Goal: Task Accomplishment & Management: Use online tool/utility

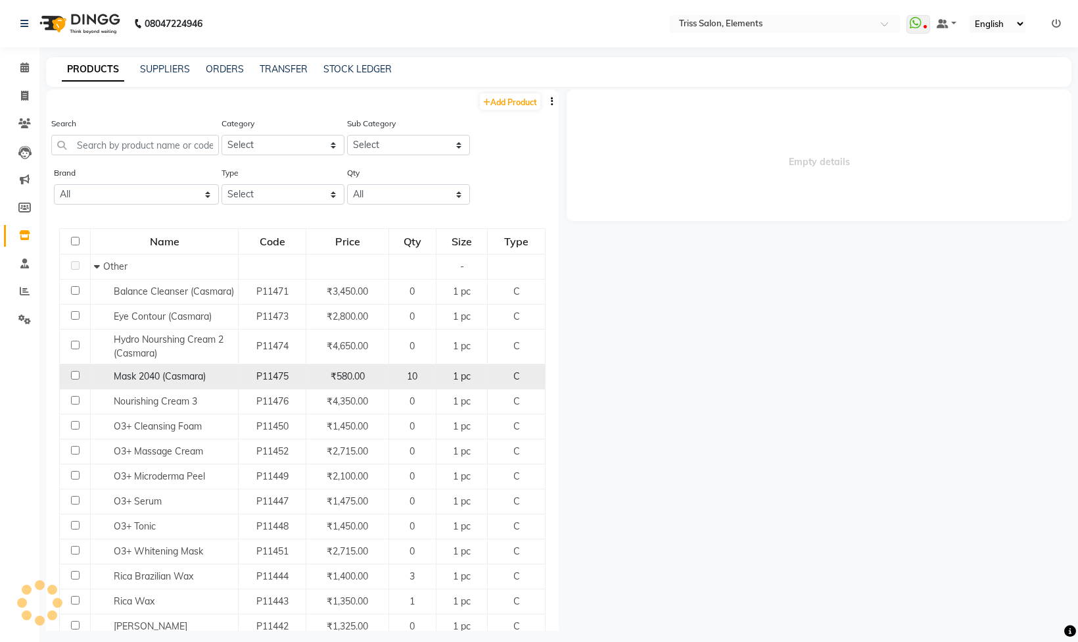
click at [178, 382] on span "Mask 2040 (Casmara)" at bounding box center [160, 376] width 92 height 12
select select
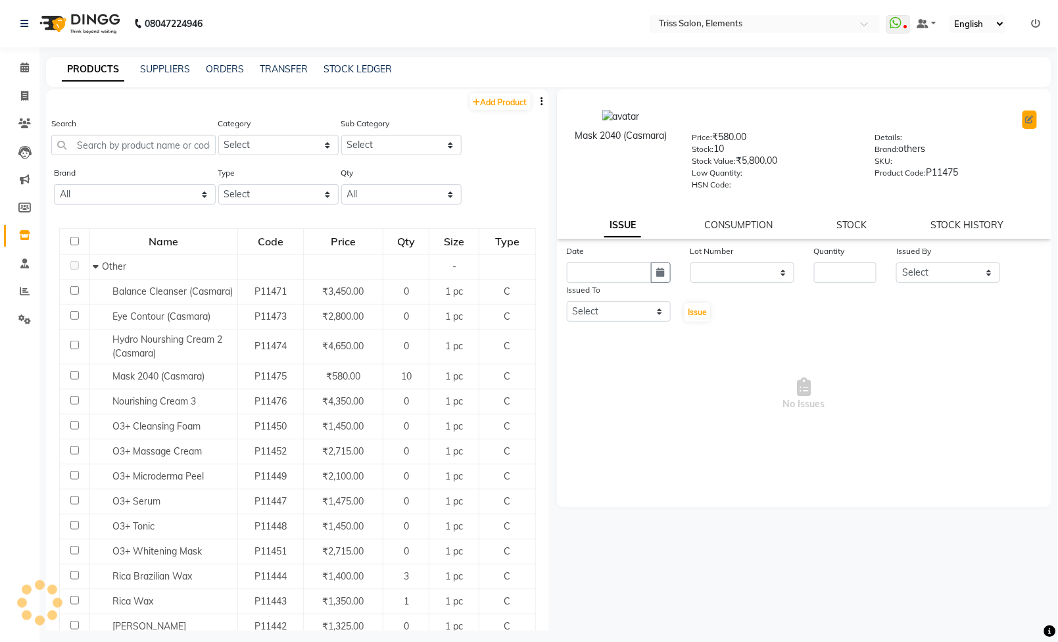
click at [1028, 122] on icon at bounding box center [1030, 120] width 8 height 8
select select "true"
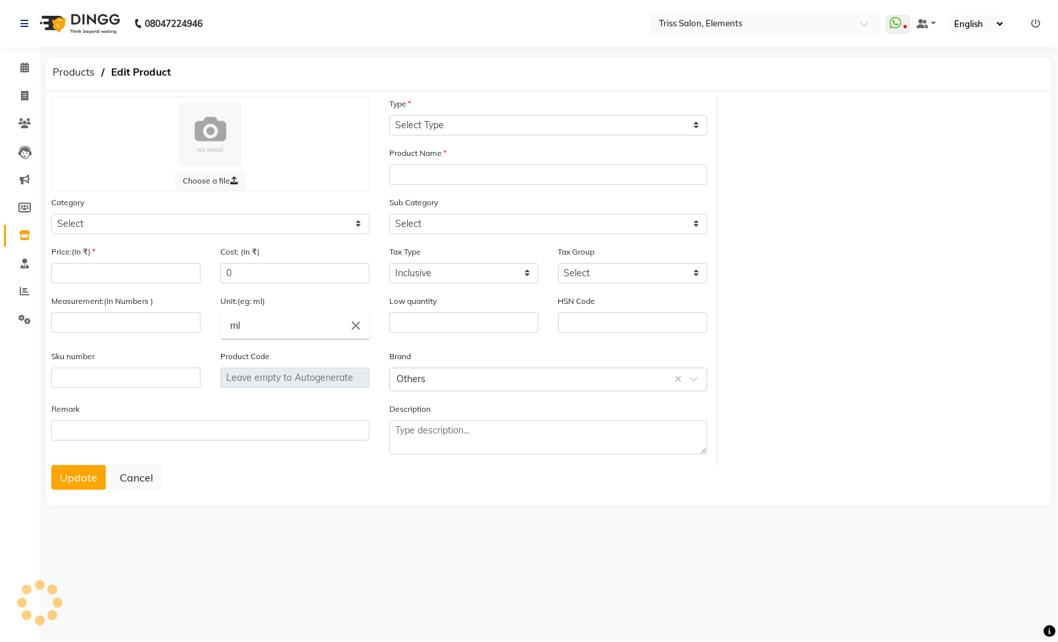
select select "C"
type input "Mask 2040 (Casmara)"
select select "367301000"
select select
type input "580"
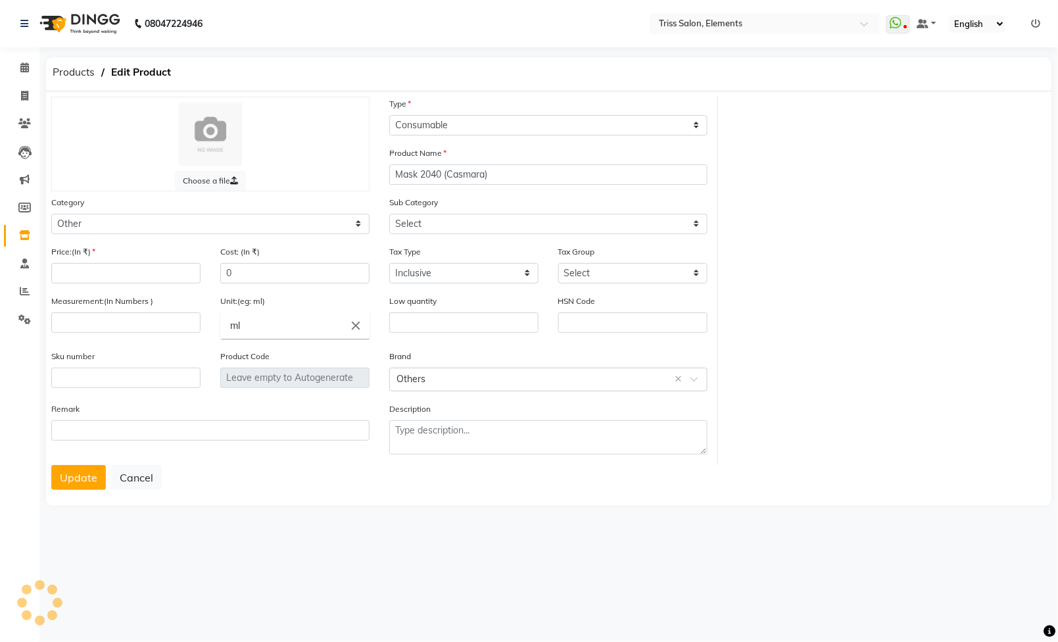
type input "393.22"
select select "1364"
type input "1"
type input "pc"
type input "P11475"
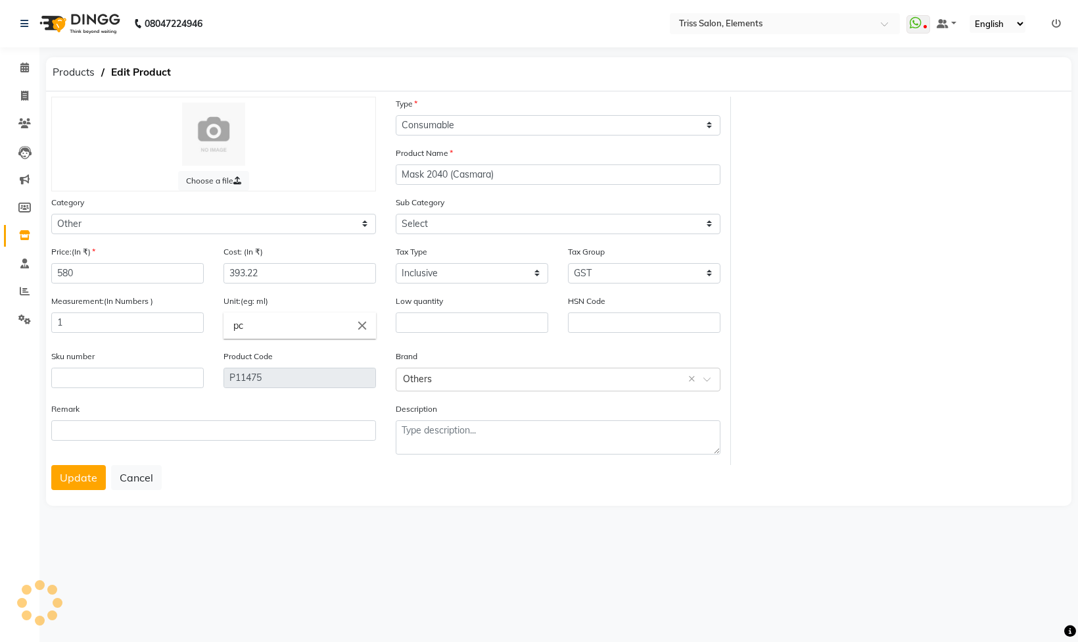
select select "367301002"
click at [21, 233] on icon at bounding box center [24, 235] width 11 height 10
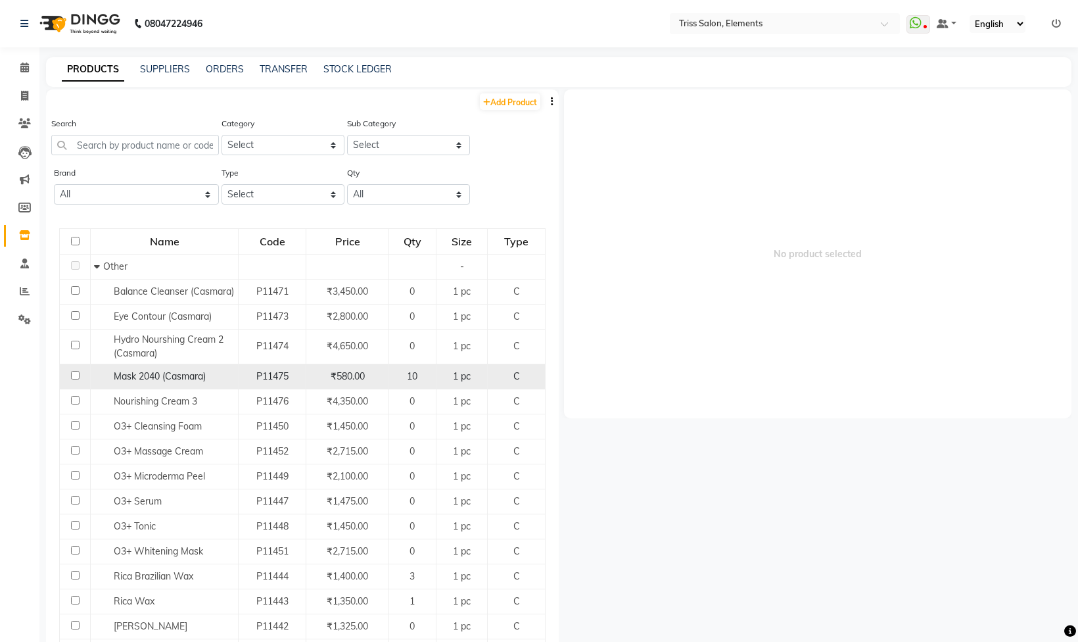
click at [141, 389] on td "Mask 2040 (Casmara)" at bounding box center [165, 376] width 148 height 25
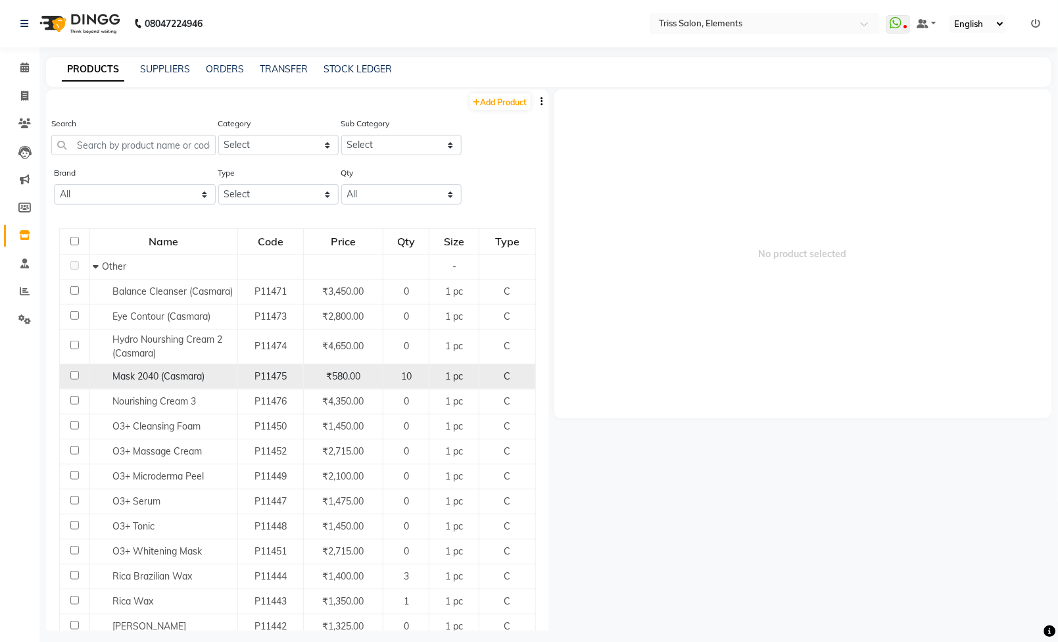
drag, startPoint x: 143, startPoint y: 389, endPoint x: 120, endPoint y: 382, distance: 24.1
click at [120, 382] on td "Mask 2040 (Casmara)" at bounding box center [163, 376] width 148 height 25
click at [66, 389] on td at bounding box center [75, 376] width 30 height 25
click at [74, 379] on input "checkbox" at bounding box center [74, 375] width 9 height 9
checkbox input "true"
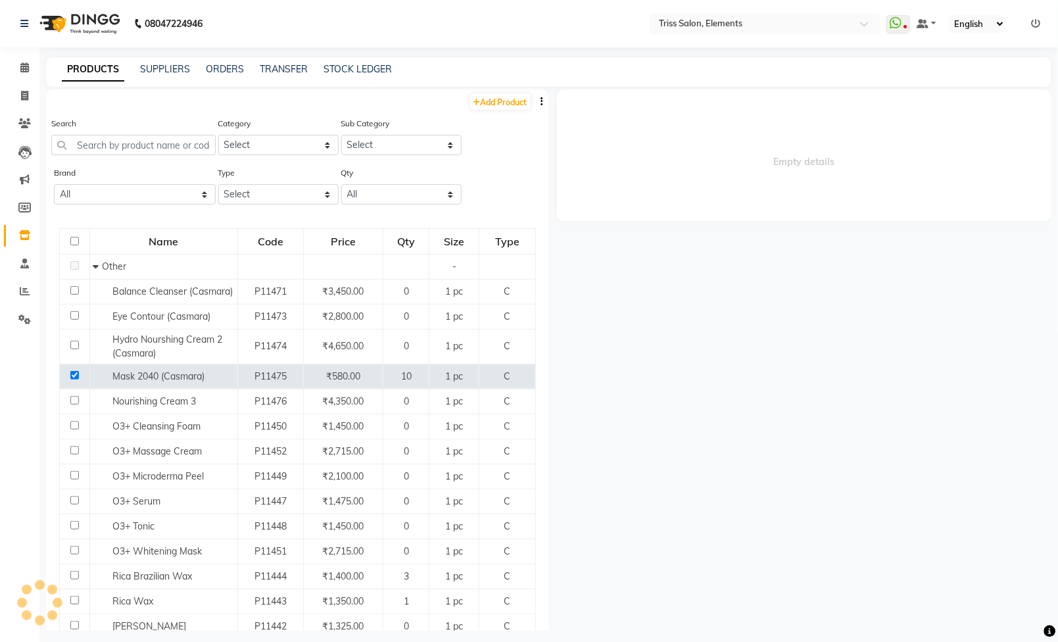
select select
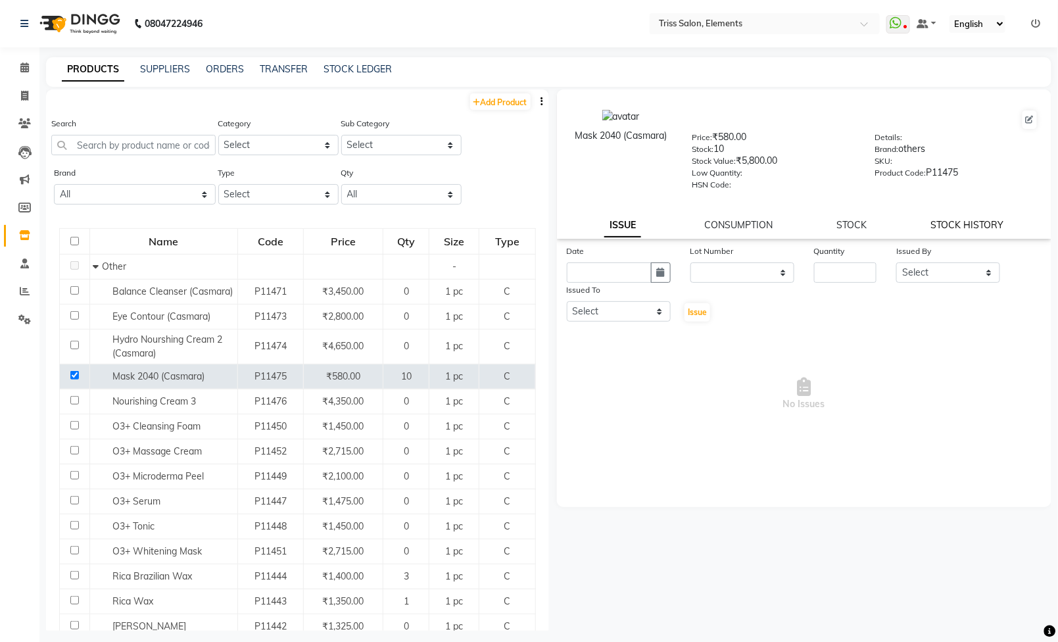
click at [974, 222] on link "STOCK HISTORY" at bounding box center [967, 225] width 73 height 12
select select "all"
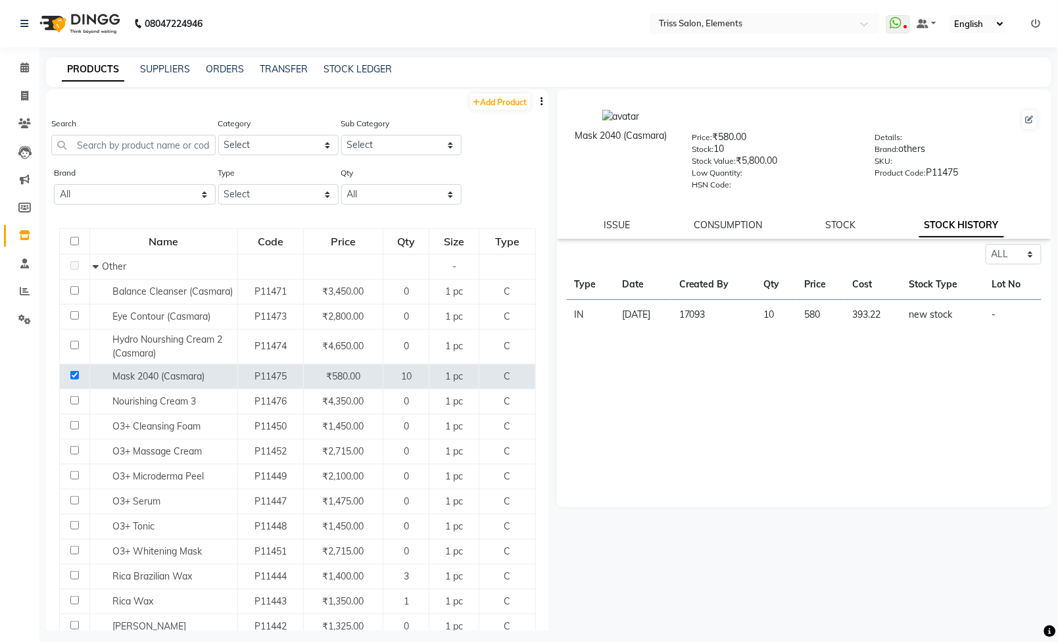
click at [93, 41] on img at bounding box center [79, 23] width 90 height 37
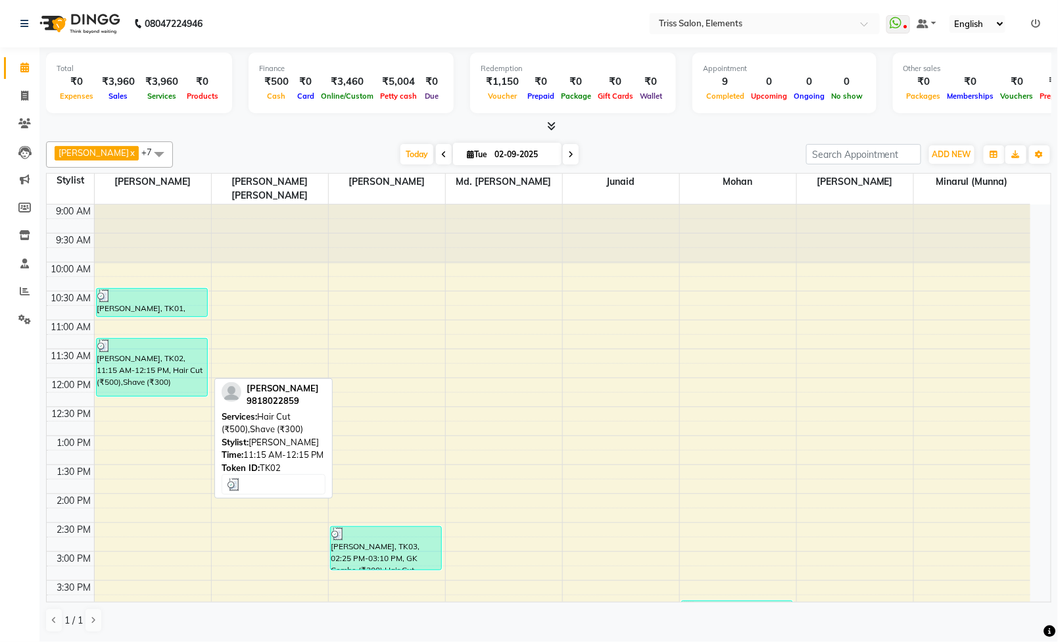
click at [26, 80] on li "Calendar" at bounding box center [19, 68] width 39 height 28
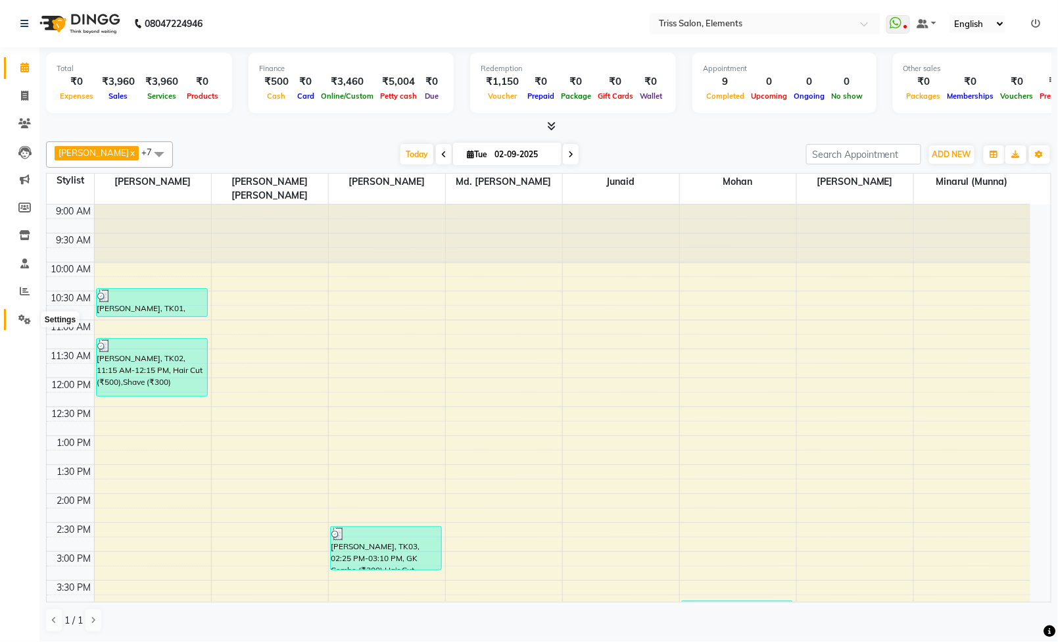
click at [24, 314] on icon at bounding box center [24, 319] width 12 height 10
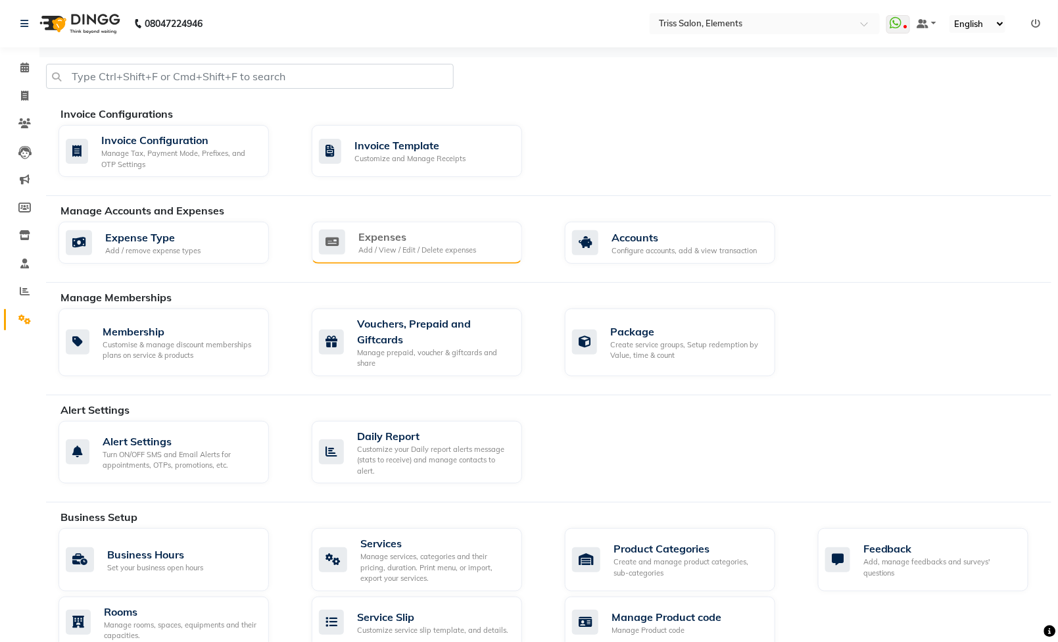
click at [416, 268] on div "Expense Type Add / remove expense types Expenses Add / View / Edit / Delete exp…" at bounding box center [555, 245] width 1013 height 47
click at [408, 256] on div "Add / View / Edit / Delete expenses" at bounding box center [417, 250] width 118 height 11
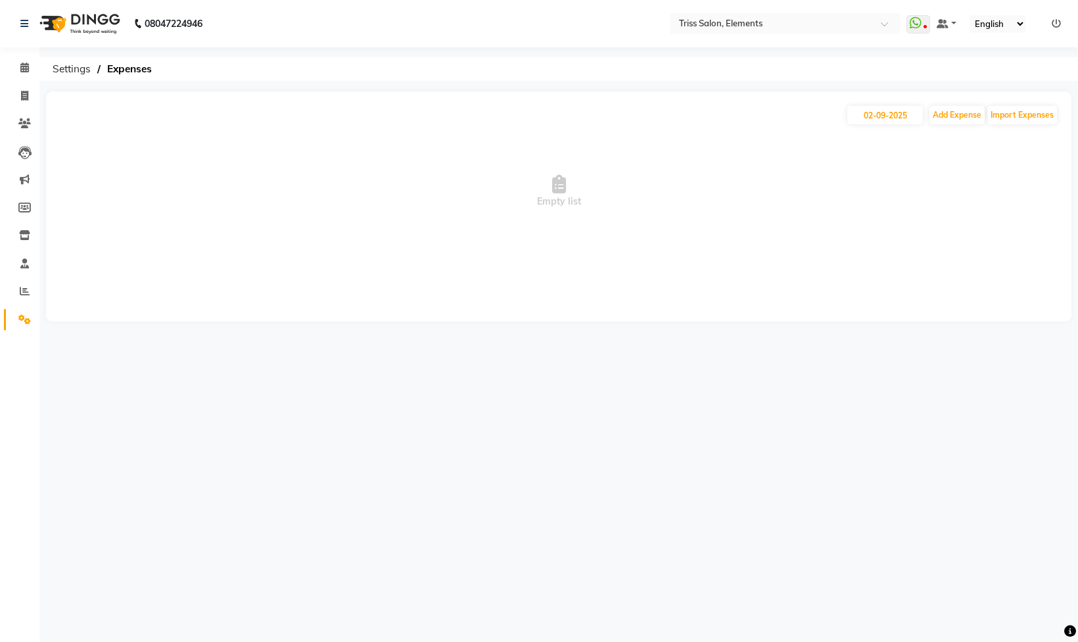
click at [894, 105] on div "[DATE] Add Expense Import Expenses" at bounding box center [559, 115] width 1000 height 21
click at [883, 114] on input "02-09-2025" at bounding box center [886, 115] width 76 height 18
select select "9"
select select "2025"
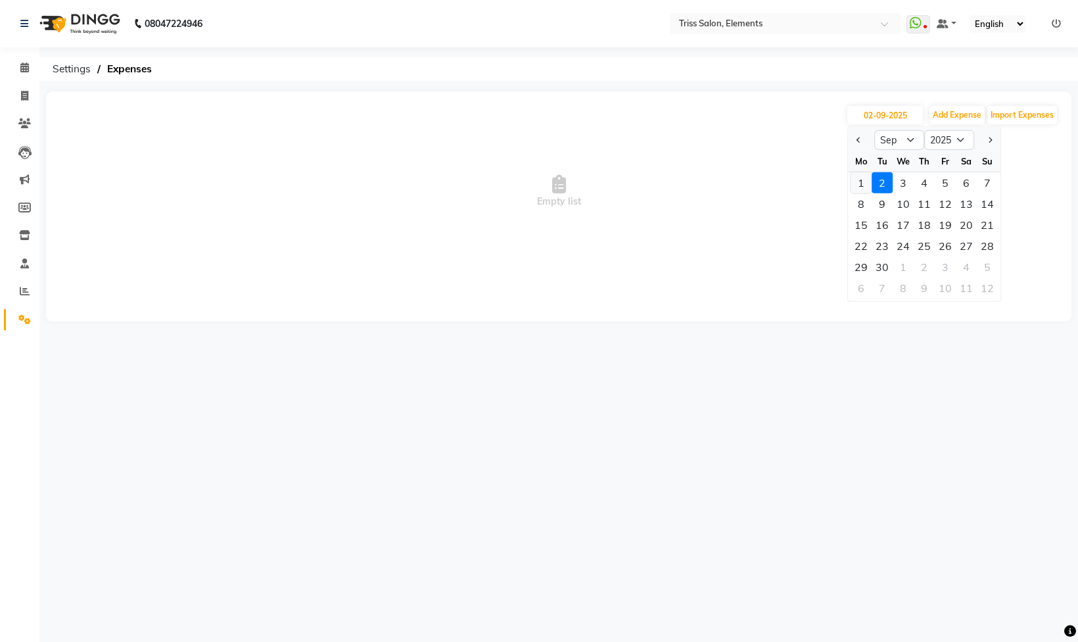
click at [868, 182] on div "1" at bounding box center [861, 182] width 21 height 21
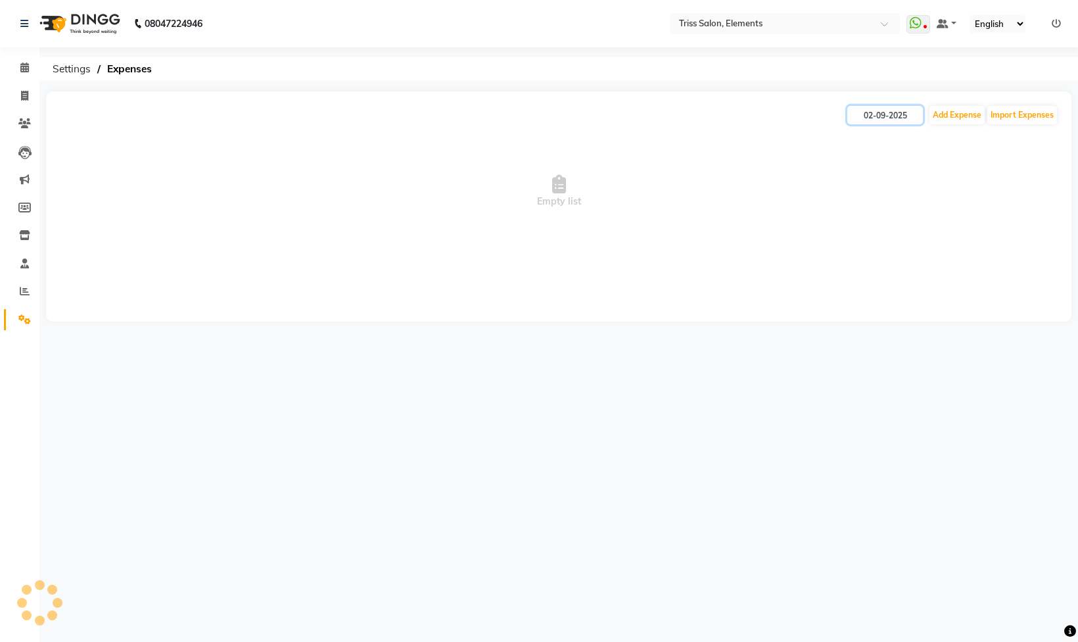
type input "01-09-2025"
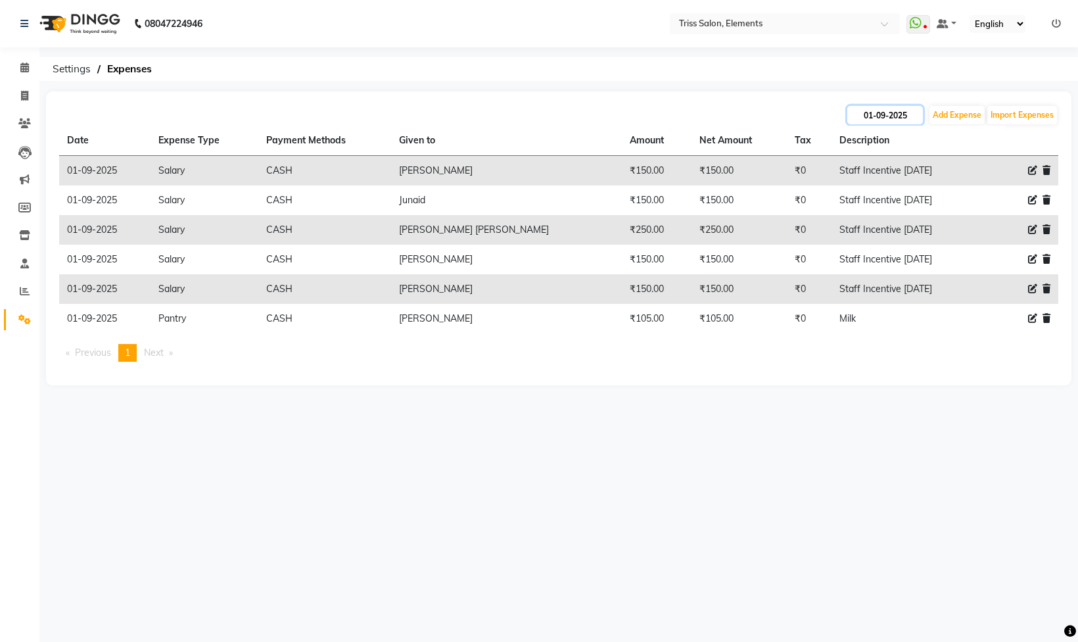
click at [891, 109] on input "01-09-2025" at bounding box center [886, 115] width 76 height 18
select select "9"
select select "2025"
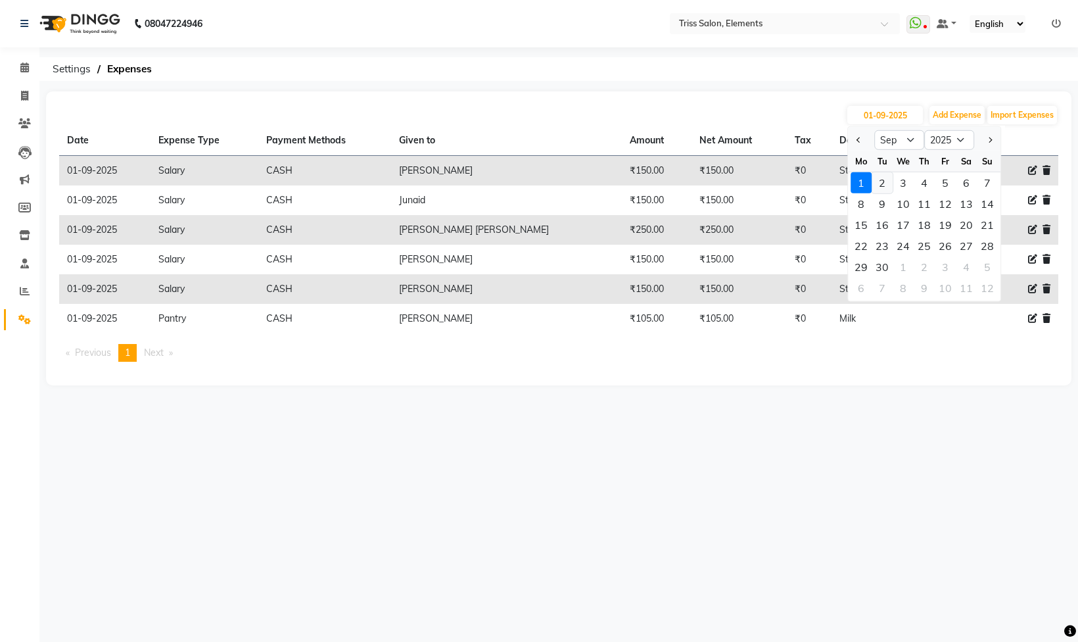
click at [879, 187] on div "2" at bounding box center [882, 182] width 21 height 21
type input "02-09-2025"
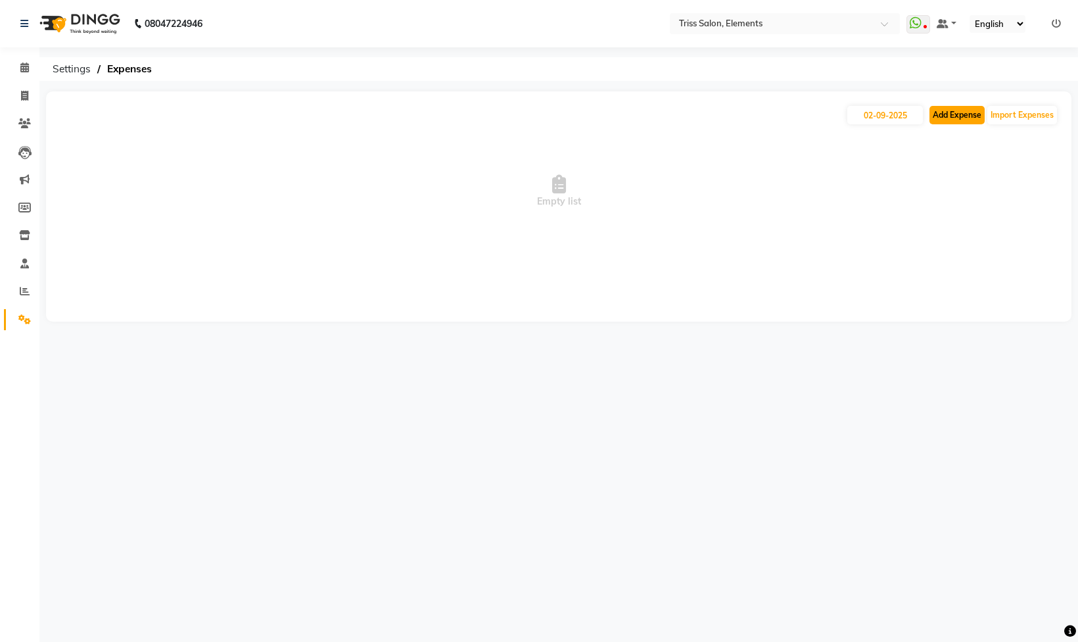
click at [957, 114] on button "Add Expense" at bounding box center [957, 115] width 55 height 18
select select "1"
select select "2499"
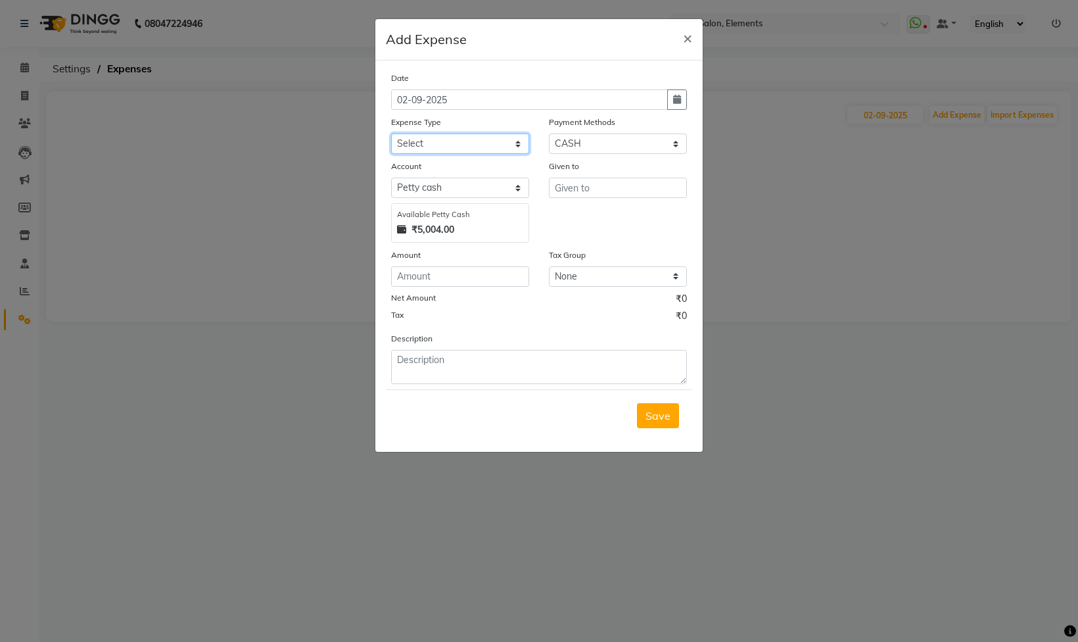
click at [418, 139] on select "Select Bank Deposit Cash Handover CLIENT TIP TO STAFF Client Welfare Conveyance…" at bounding box center [460, 143] width 138 height 20
select select "1120"
click at [391, 136] on select "Select Bank Deposit Cash Handover CLIENT TIP TO STAFF Client Welfare Conveyance…" at bounding box center [460, 143] width 138 height 20
click at [464, 274] on input "number" at bounding box center [460, 276] width 138 height 20
type input "105"
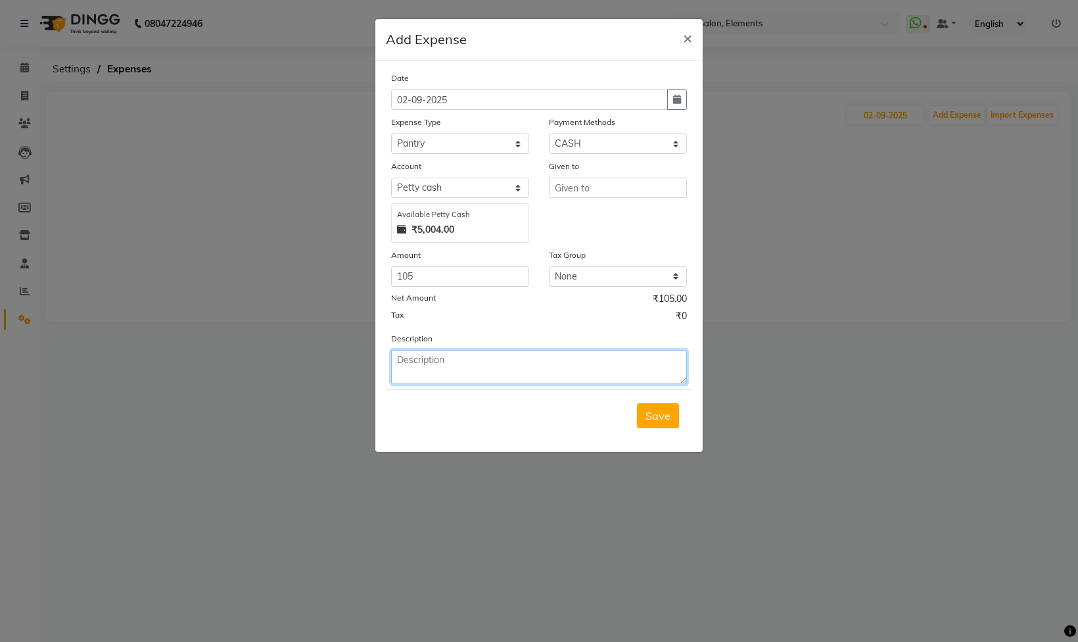
click at [442, 366] on textarea at bounding box center [539, 367] width 296 height 34
type textarea "Milk"
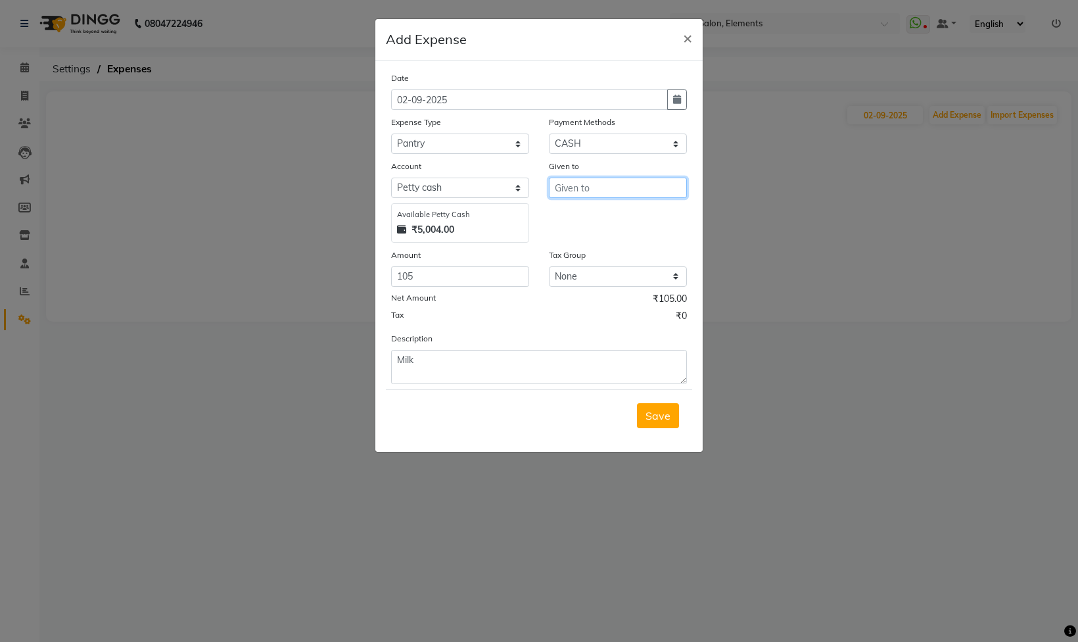
click at [637, 186] on input "text" at bounding box center [618, 188] width 138 height 20
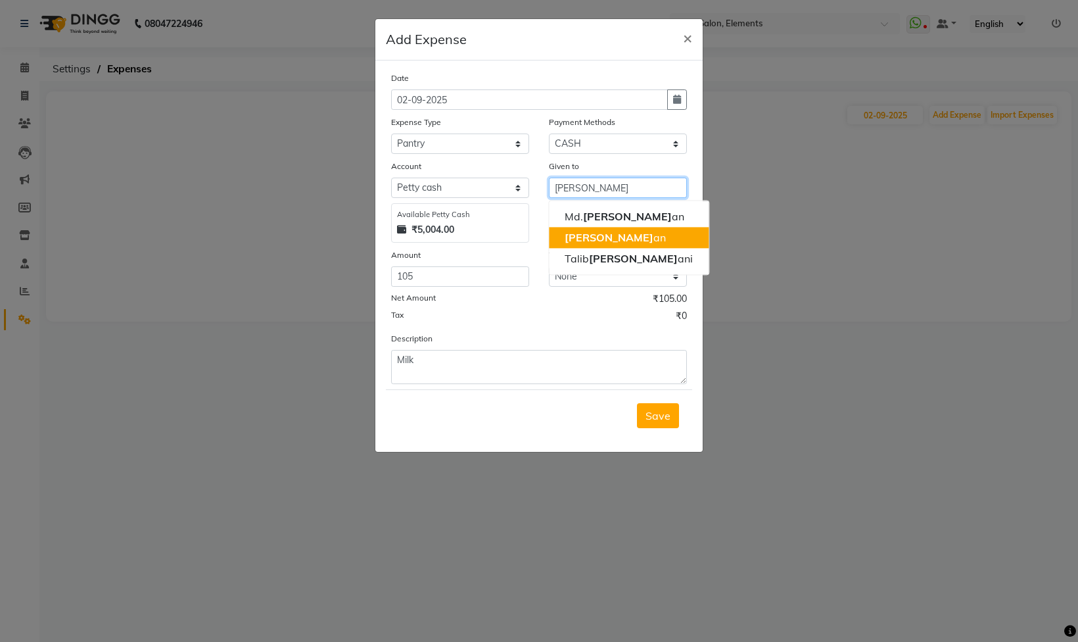
click at [648, 244] on button "[PERSON_NAME] an" at bounding box center [629, 237] width 160 height 21
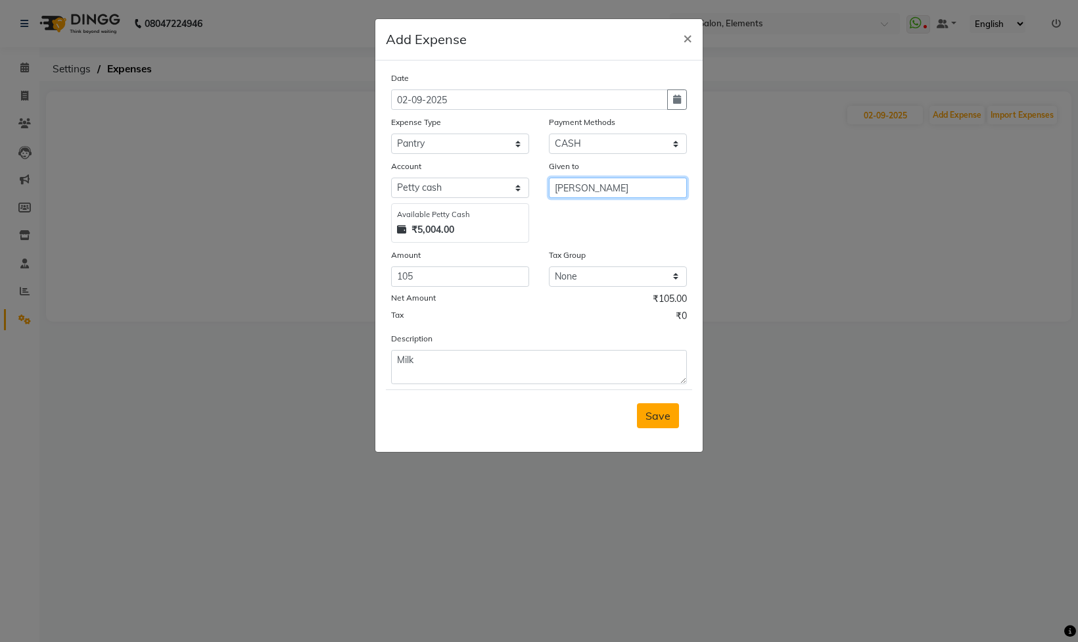
type input "[PERSON_NAME]"
click at [660, 428] on button "Save" at bounding box center [658, 415] width 42 height 25
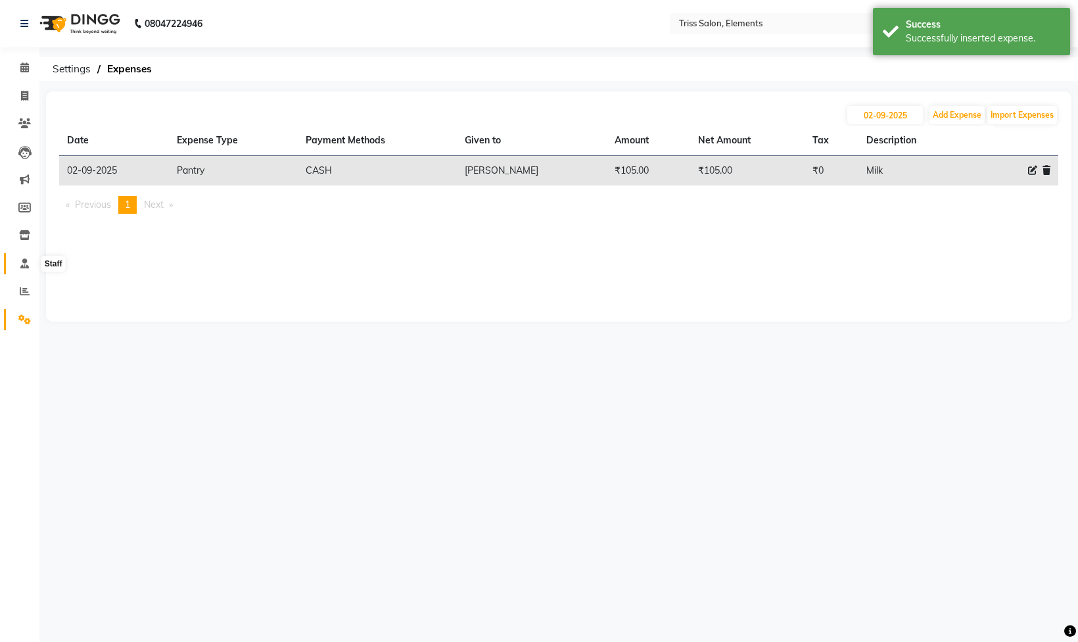
click at [29, 256] on span at bounding box center [24, 263] width 23 height 15
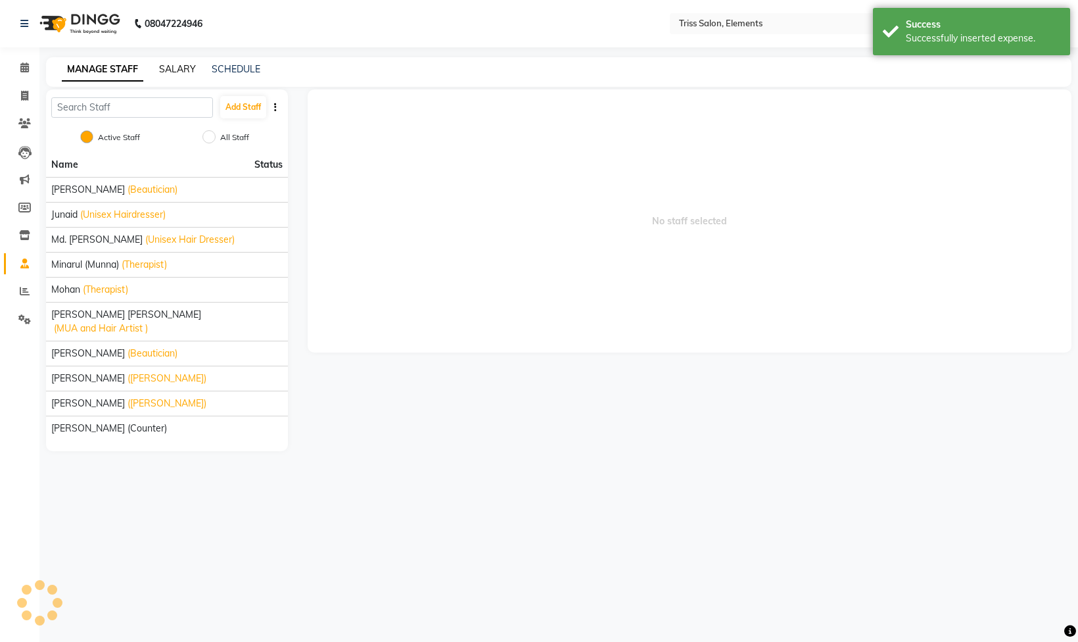
click at [187, 70] on link "SALARY" at bounding box center [177, 69] width 37 height 12
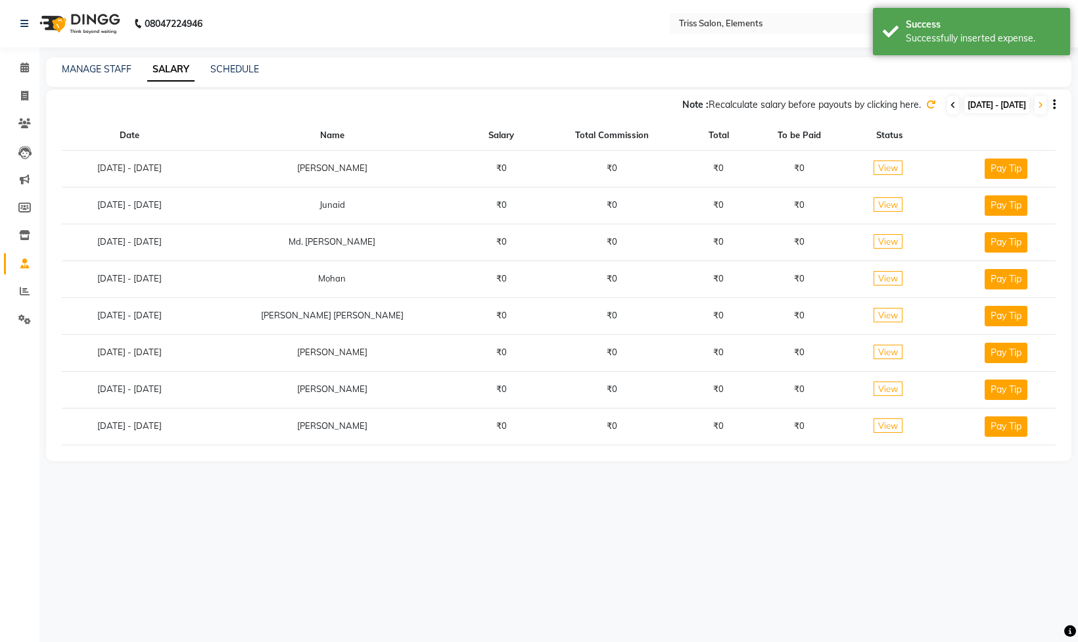
click at [951, 105] on icon at bounding box center [953, 105] width 5 height 8
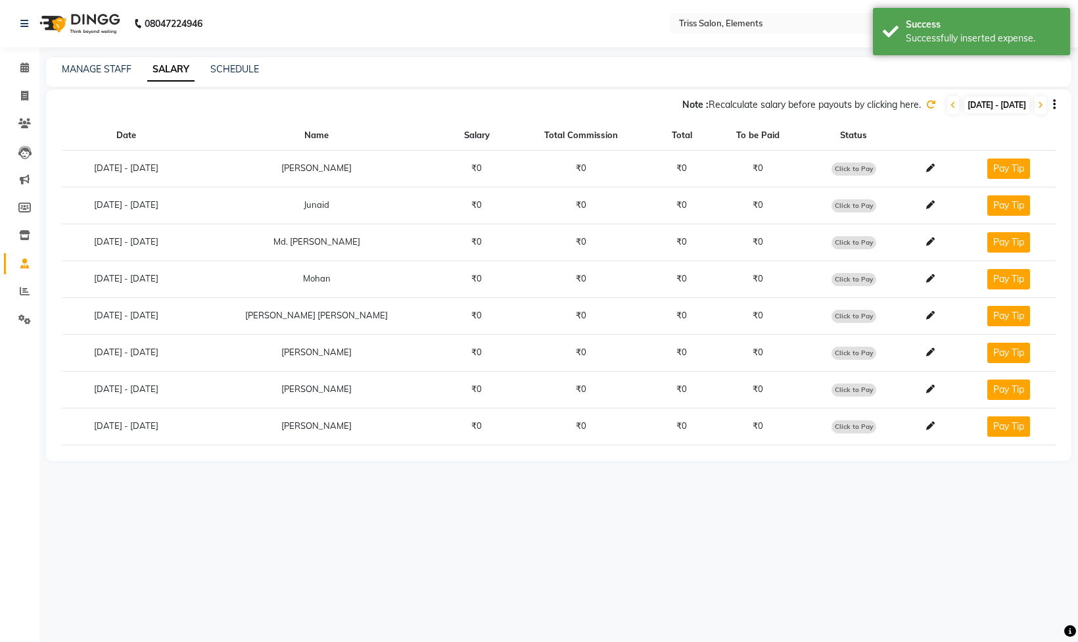
click at [927, 107] on icon at bounding box center [931, 104] width 9 height 9
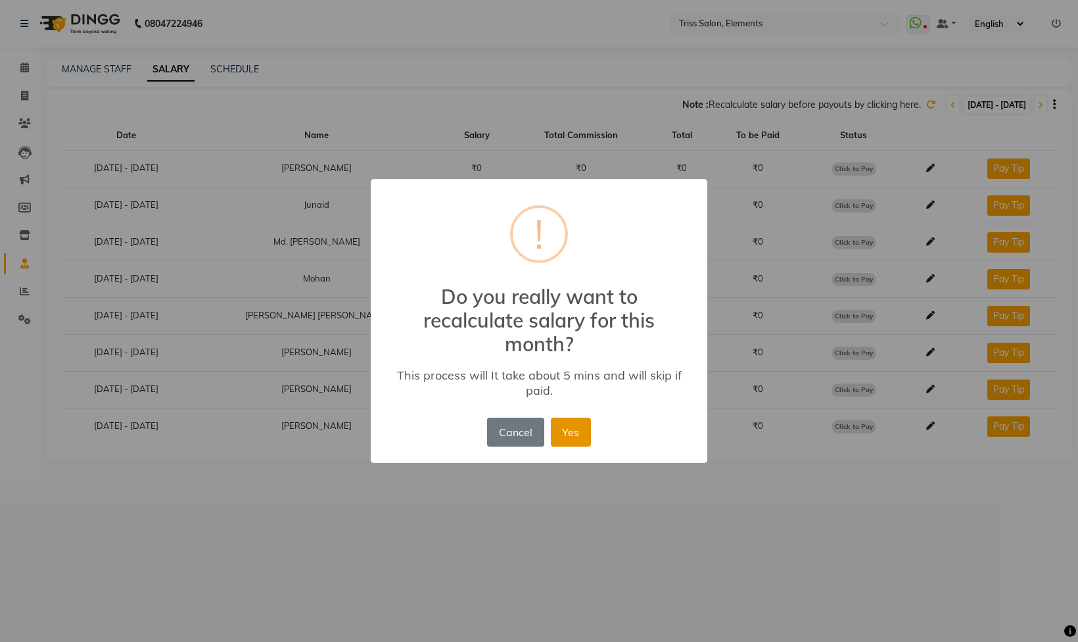
click at [575, 424] on button "Yes" at bounding box center [571, 432] width 40 height 29
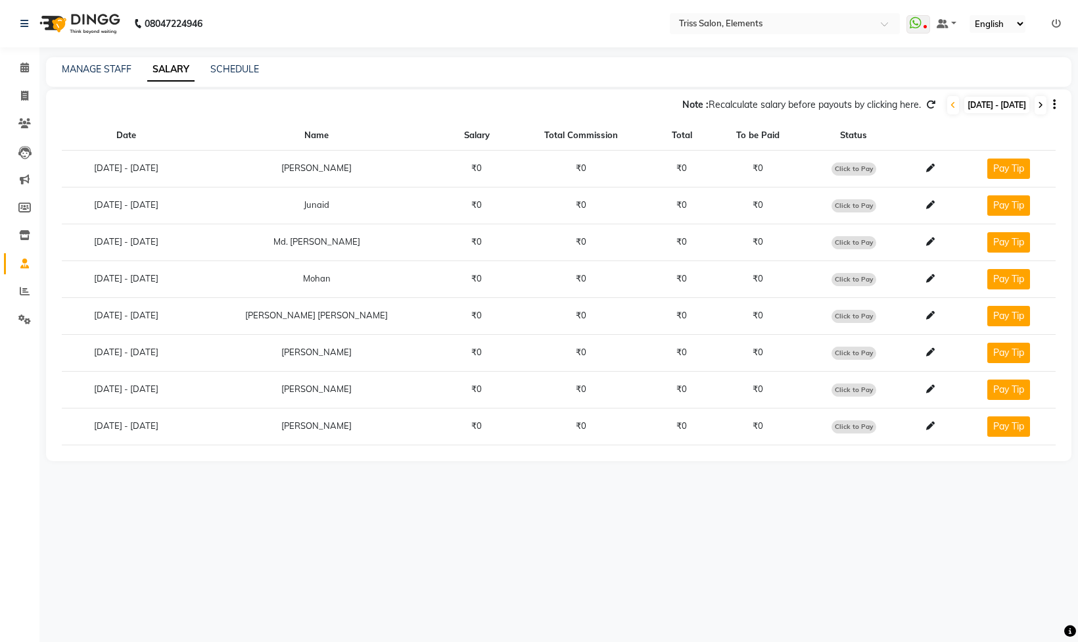
click at [1038, 107] on icon at bounding box center [1040, 105] width 5 height 8
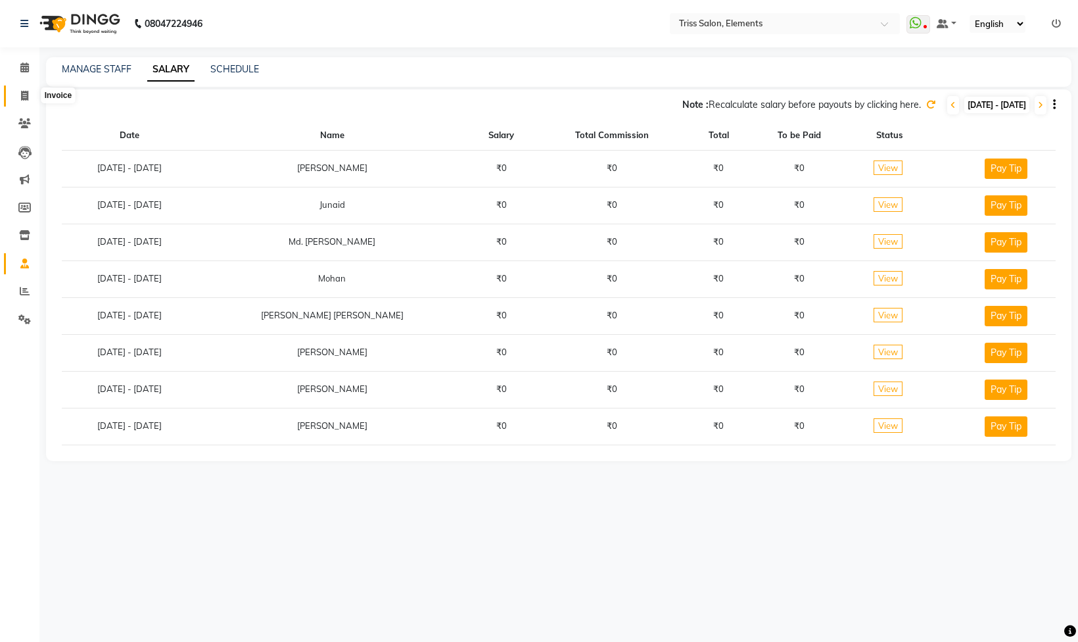
click at [18, 96] on span at bounding box center [24, 96] width 23 height 15
click at [92, 42] on nav "08047224946 Select Location × Triss Salon, Elements WhatsApp Status ✕ Status: D…" at bounding box center [539, 23] width 1078 height 47
select select "service"
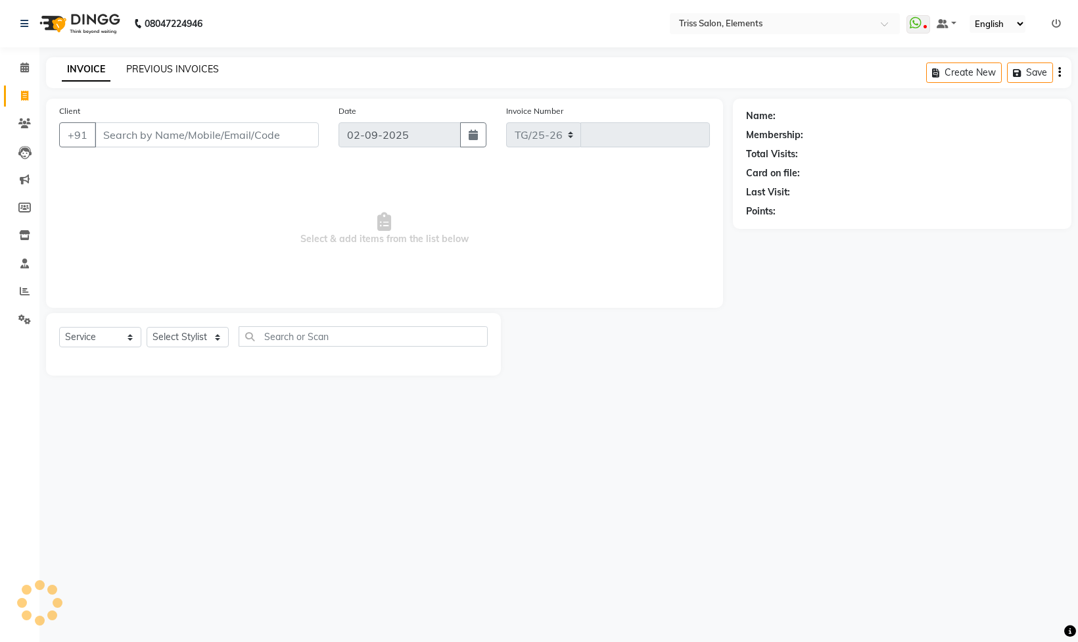
select select "4303"
type input "2079"
click at [97, 25] on img at bounding box center [79, 23] width 90 height 37
